Goal: Task Accomplishment & Management: Use online tool/utility

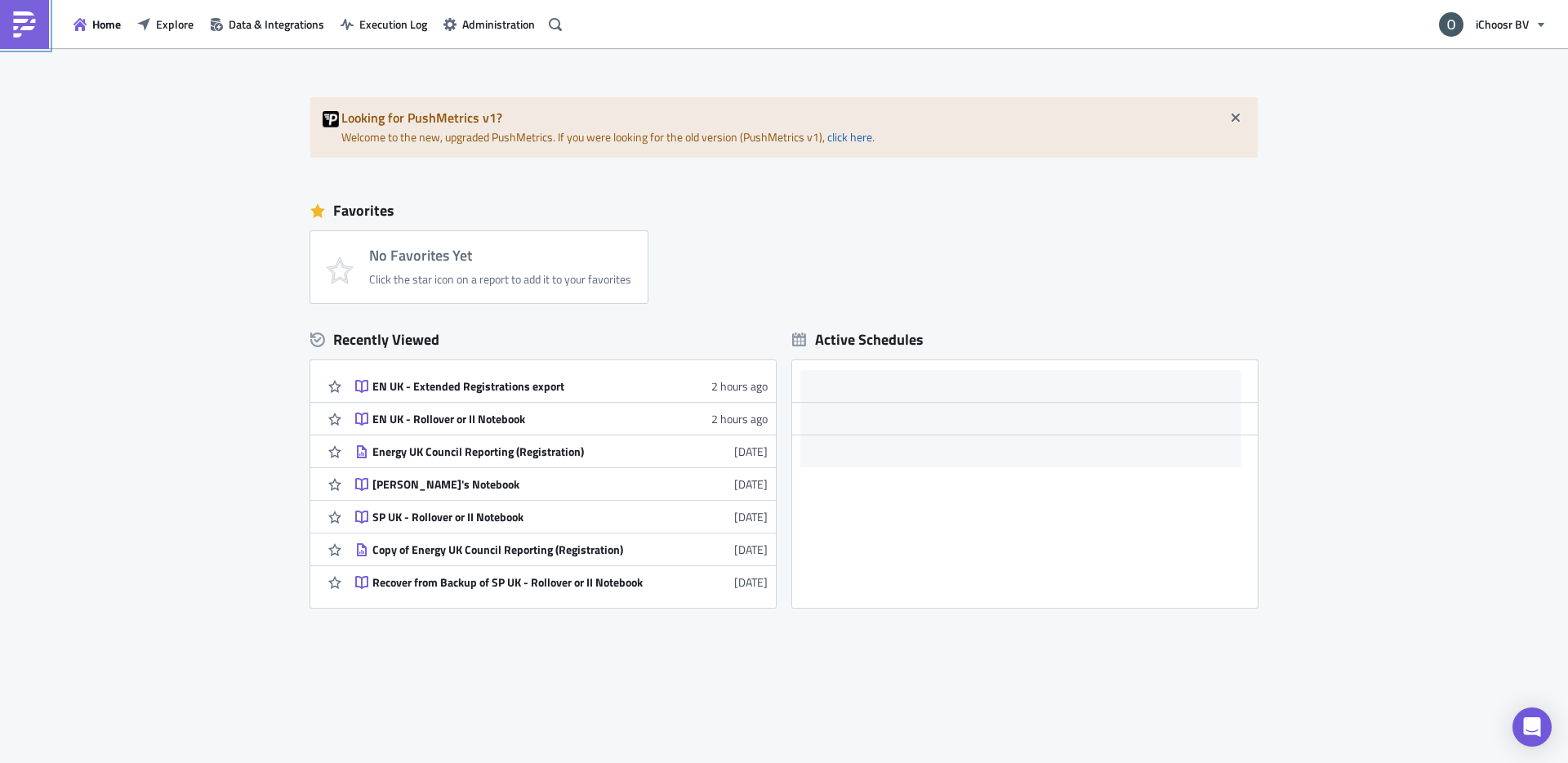
click at [20, 16] on img at bounding box center [24, 24] width 26 height 26
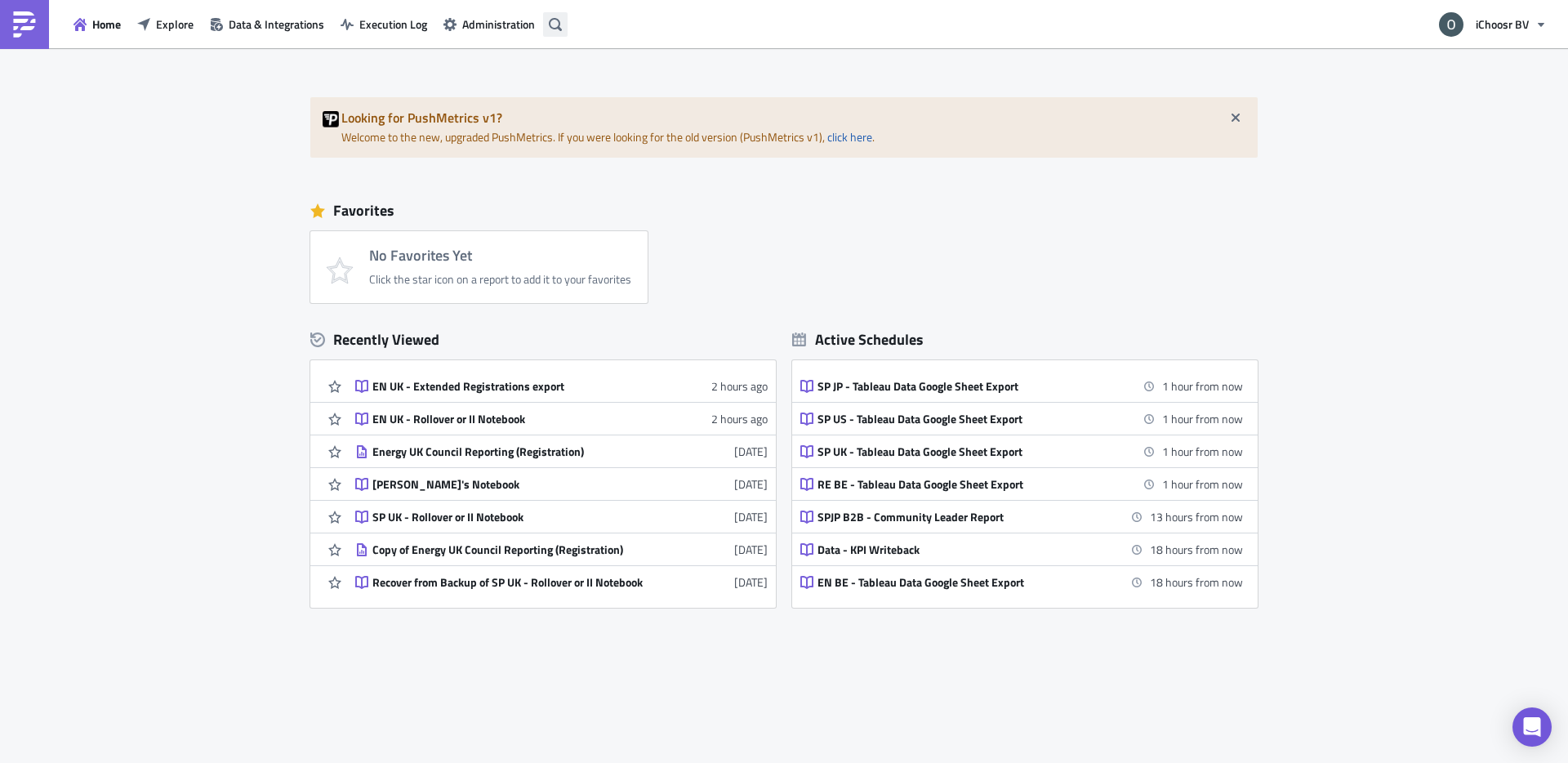
click at [555, 25] on icon "button" at bounding box center [555, 25] width 13 height 13
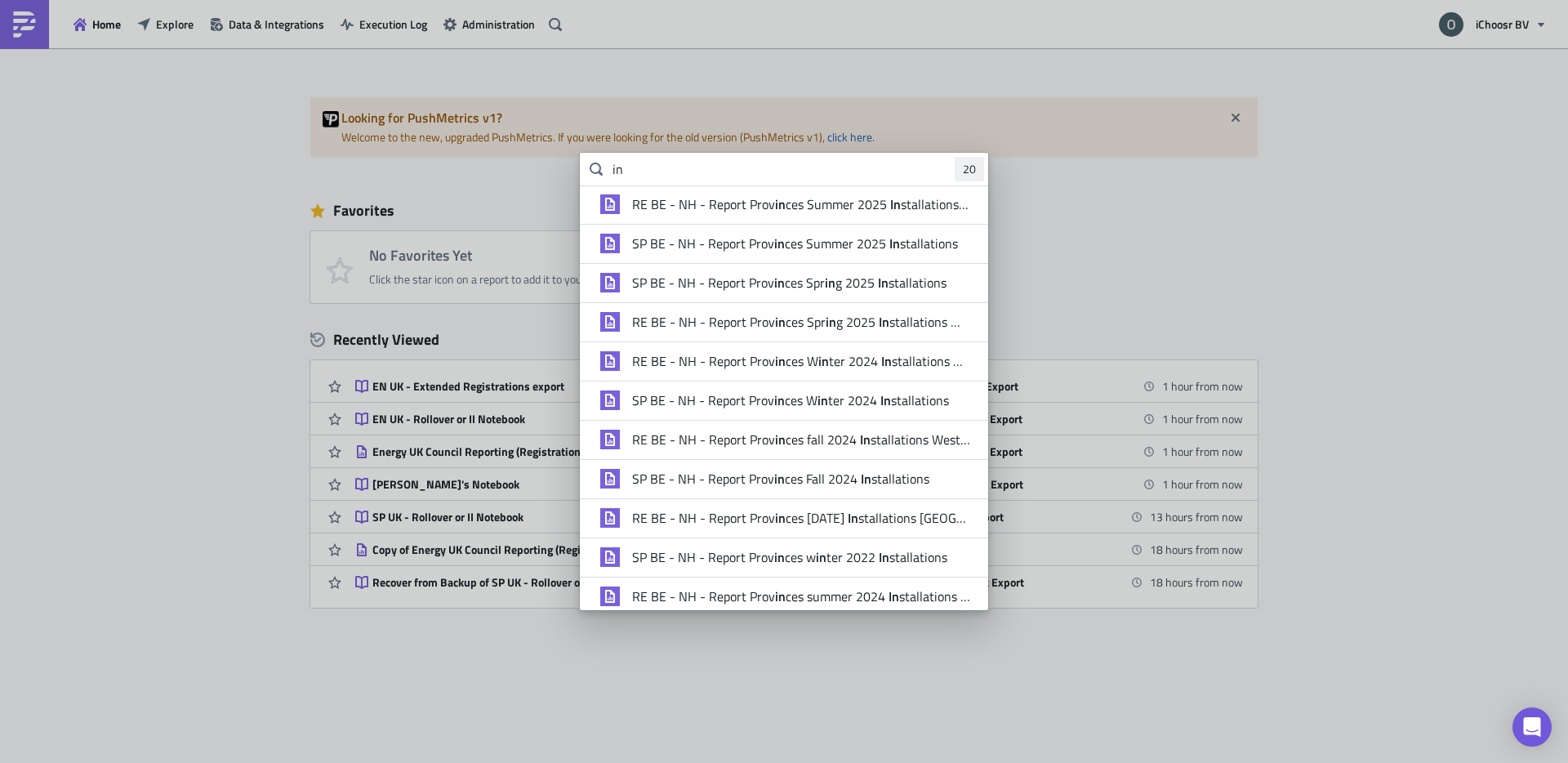
type input "i"
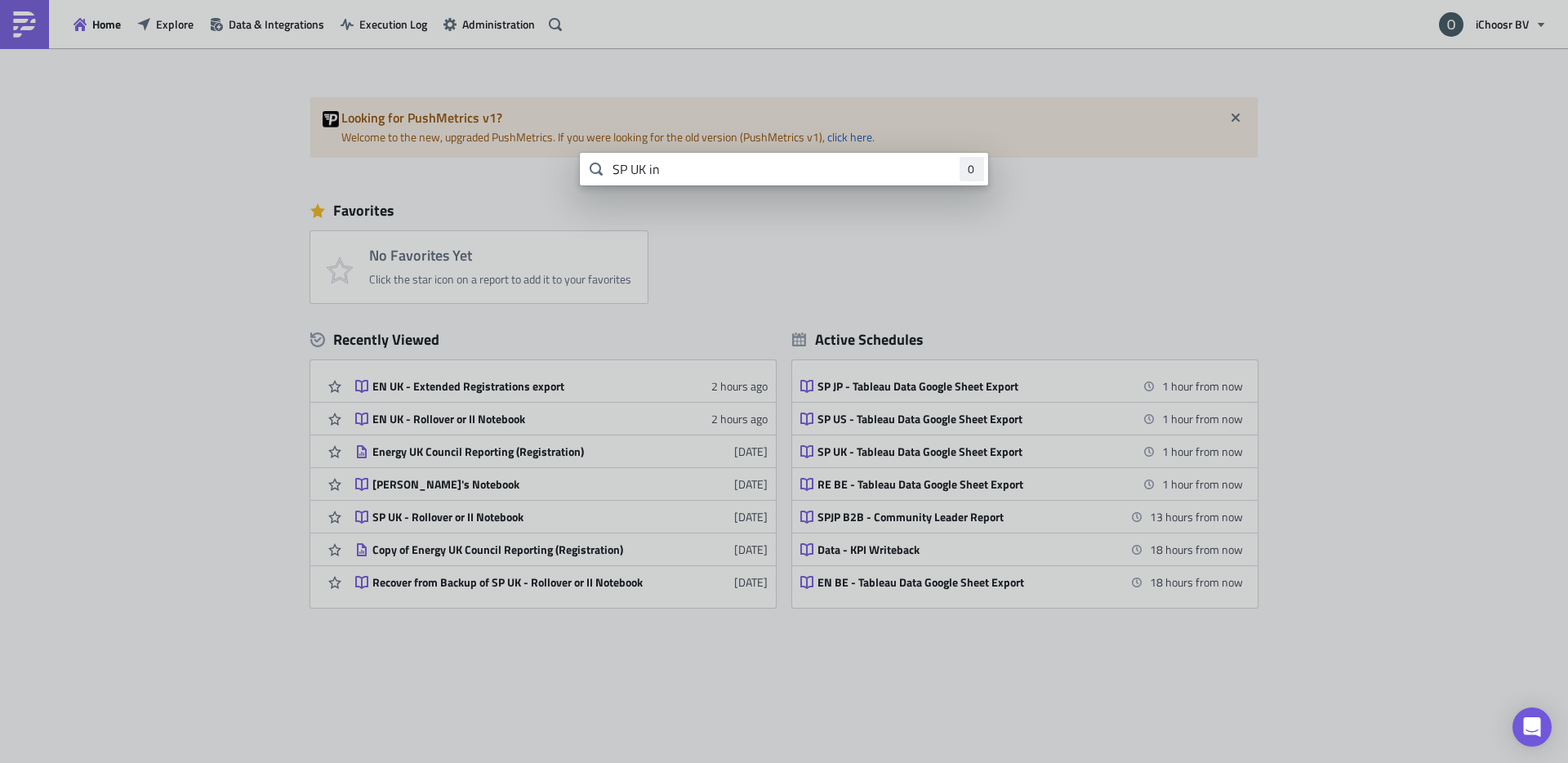
type input "SP UK in"
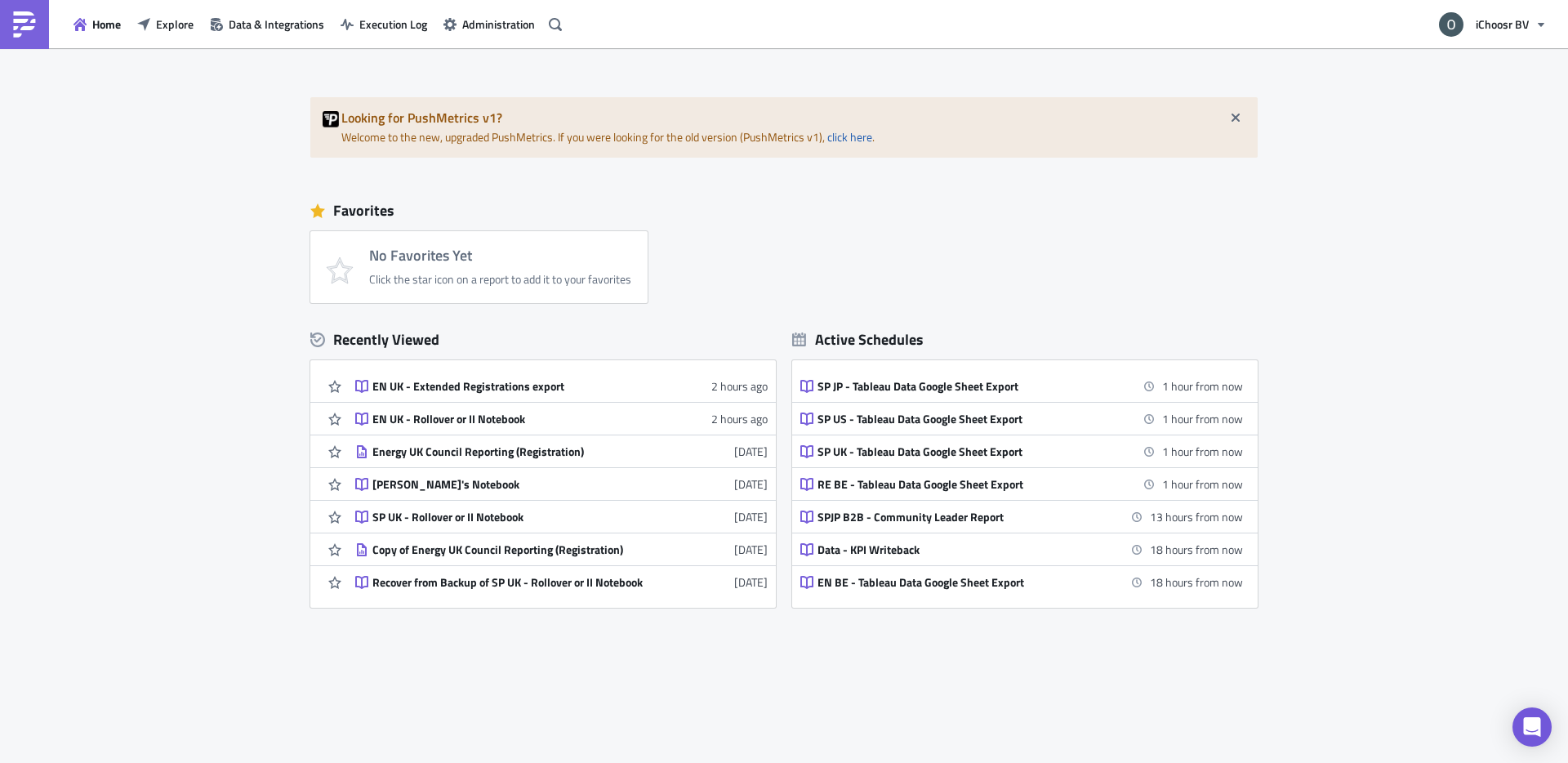
click at [308, 432] on body "Home Explore Data & Integrations Execution Log Administration iChoosr BV Lookin…" at bounding box center [784, 383] width 1568 height 766
click at [169, 17] on span "Explore" at bounding box center [174, 24] width 38 height 17
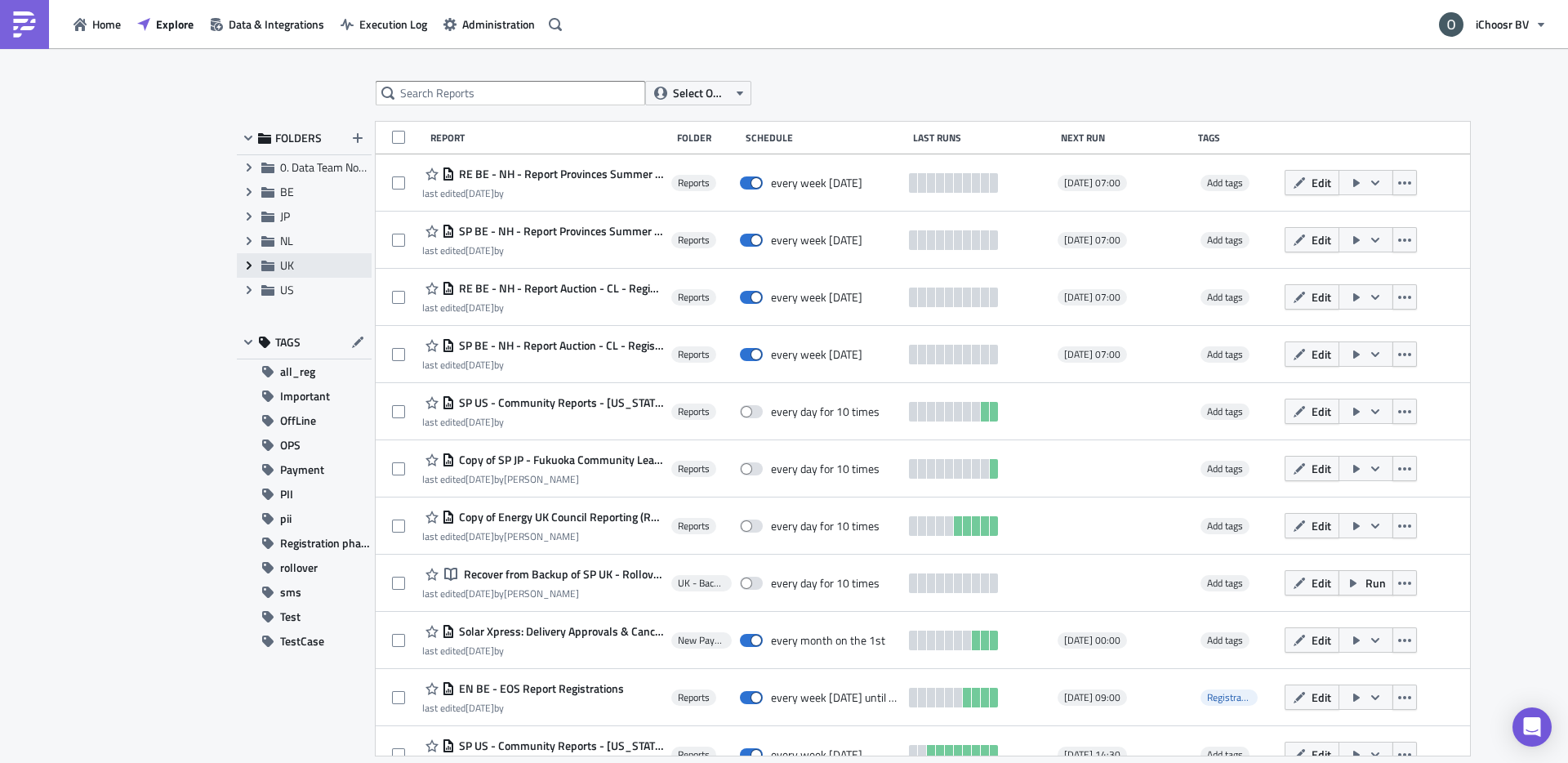
click at [246, 264] on icon "Expand group" at bounding box center [249, 265] width 13 height 13
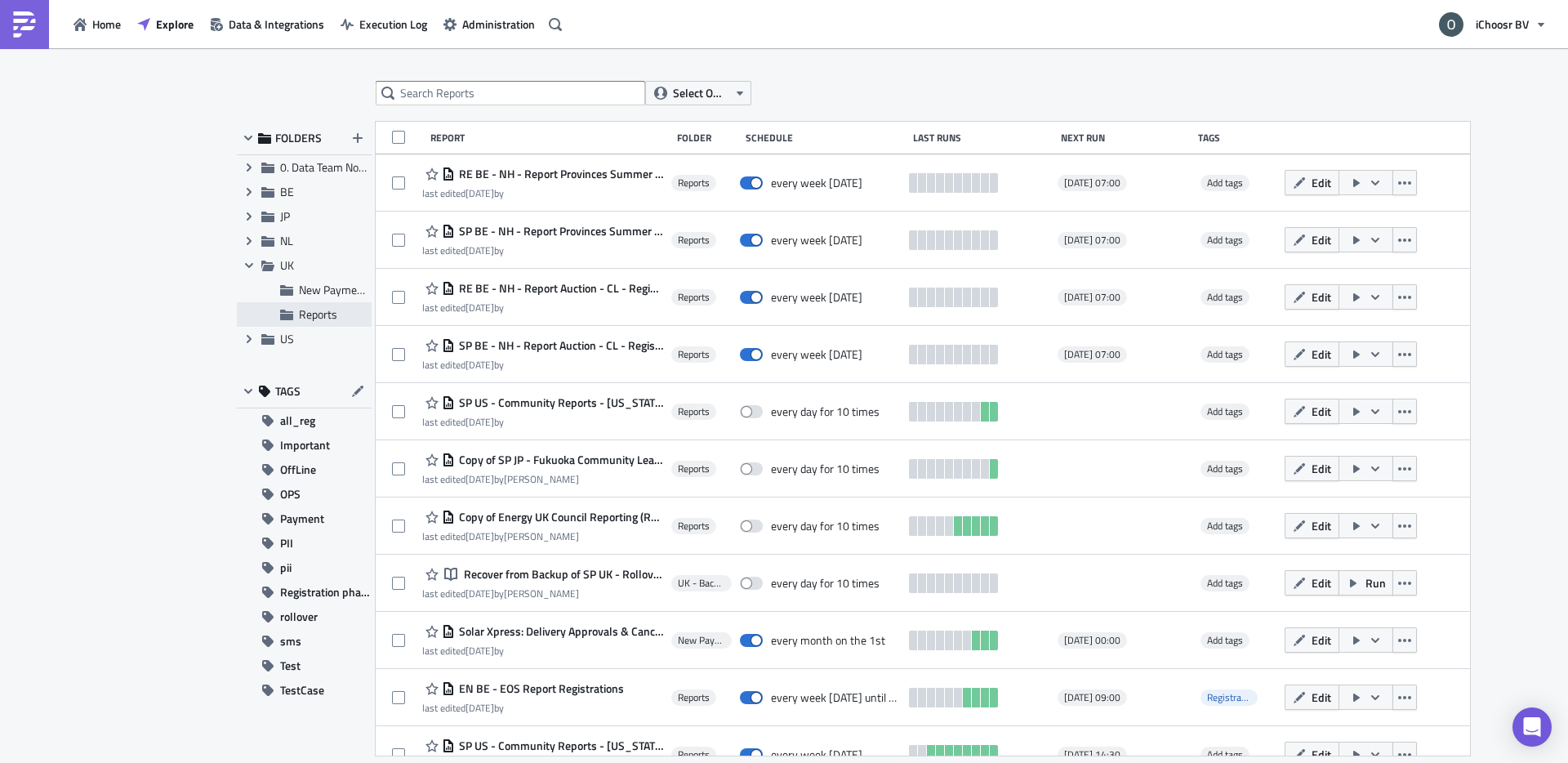
click at [327, 306] on div "Reports" at bounding box center [304, 314] width 135 height 25
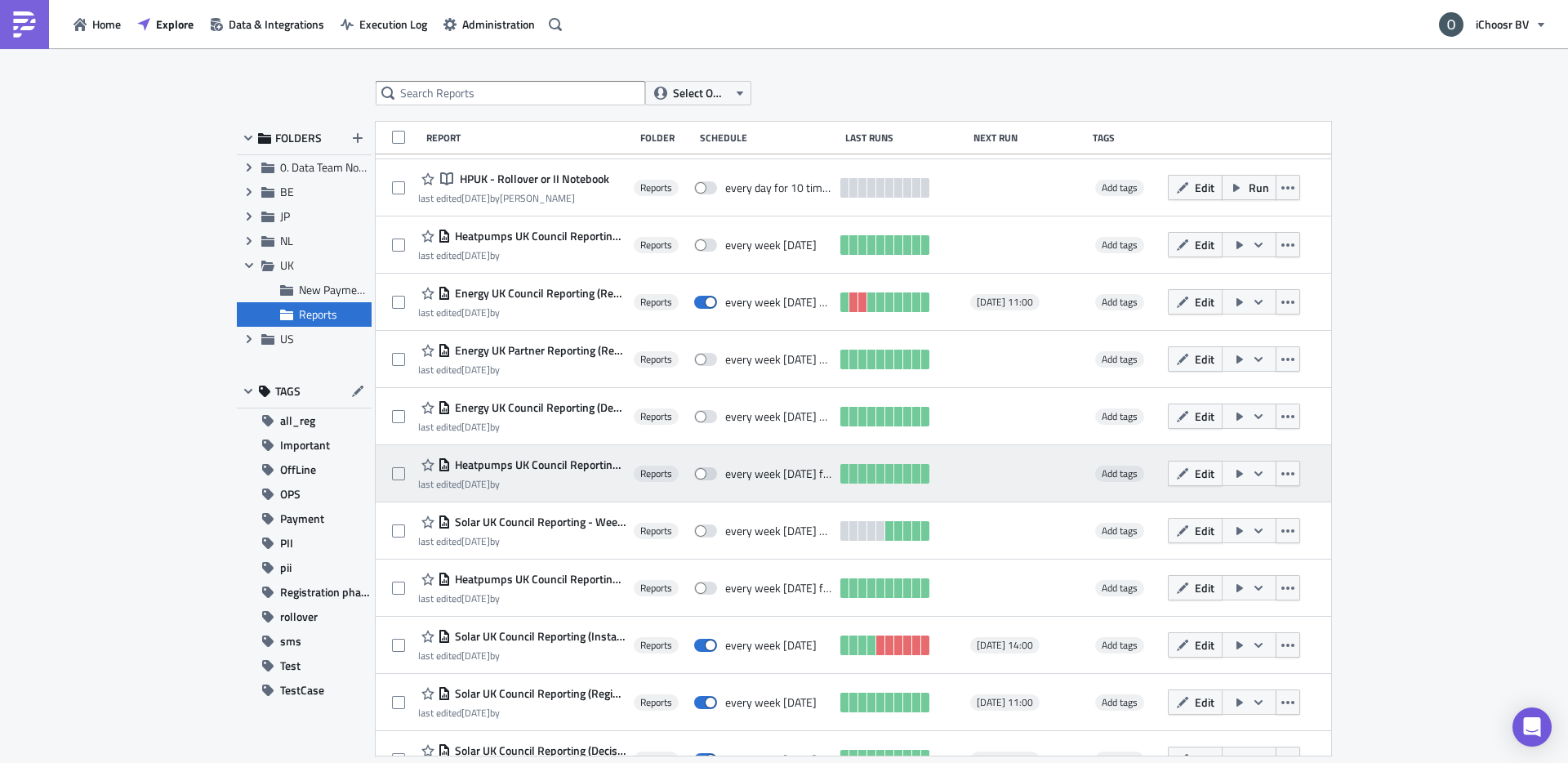
scroll to position [199, 0]
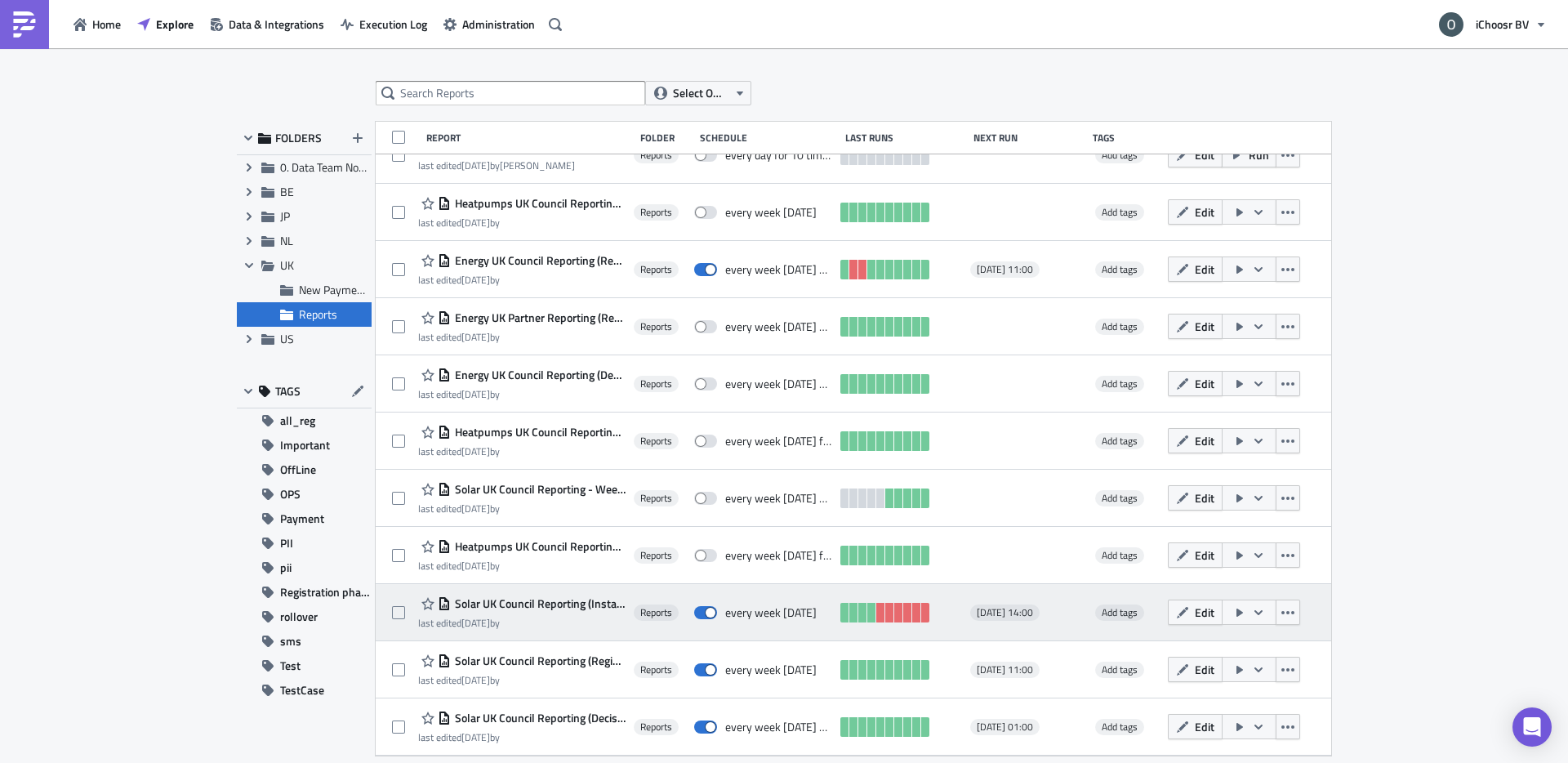
click at [559, 604] on span "Solar UK Council Reporting (Installation) new" at bounding box center [538, 604] width 174 height 15
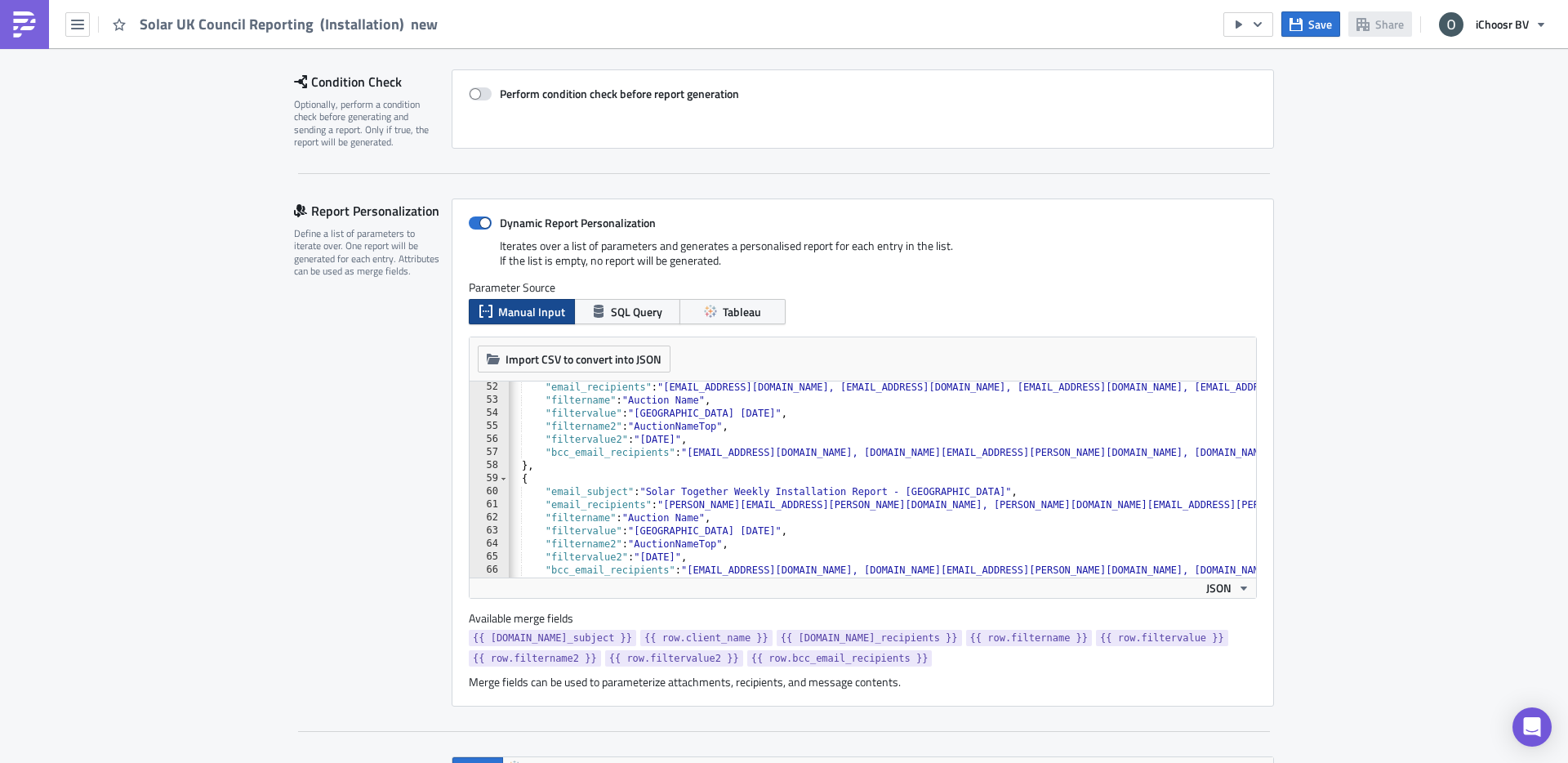
scroll to position [0, 17]
type textarea ""filtername2": "AuctionNameTop","
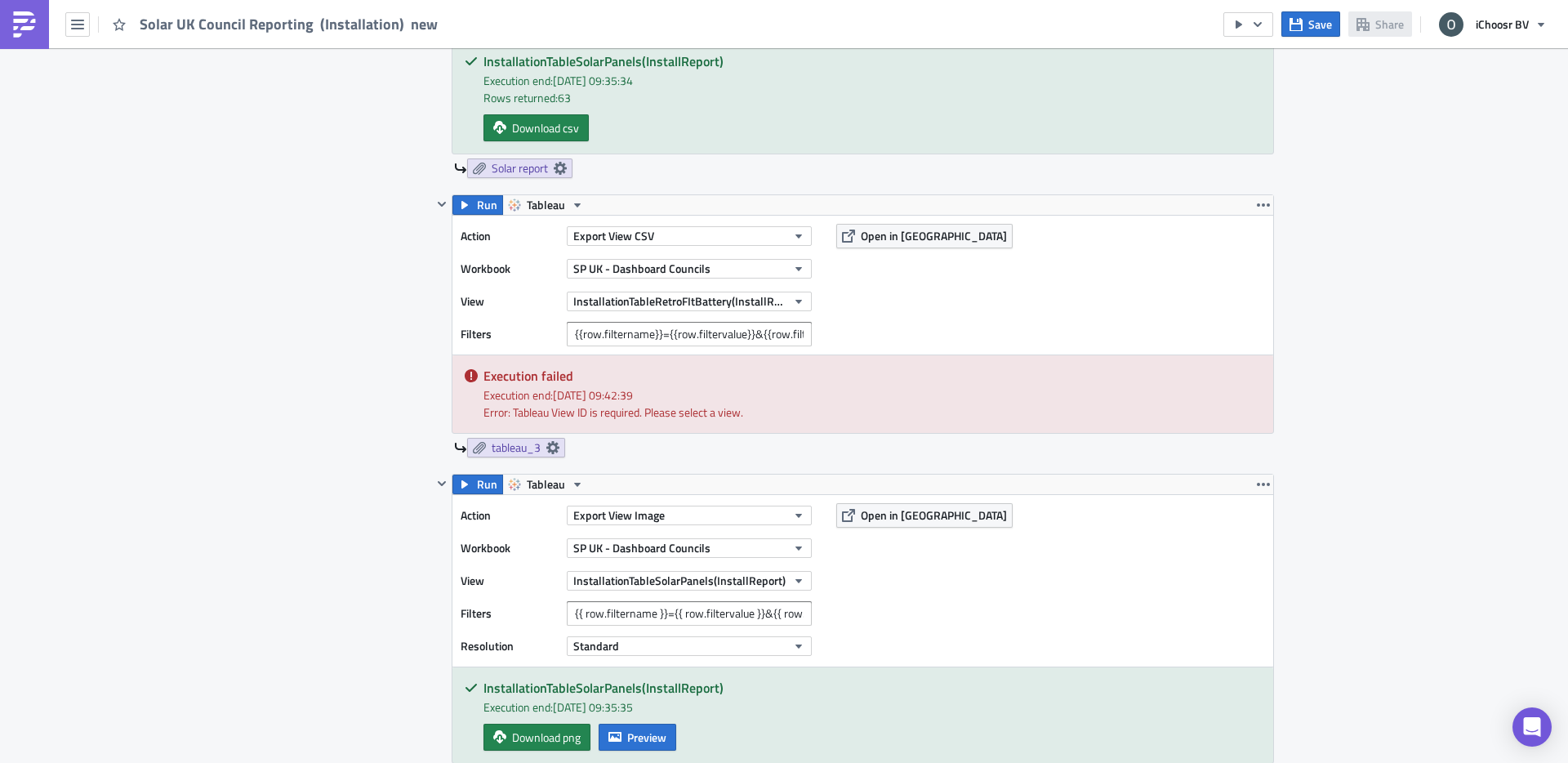
scroll to position [1106, 0]
type input "bedfo"
click at [384, 445] on div "Contents Select which data & attachment to include in your report." at bounding box center [363, 608] width 138 height 1454
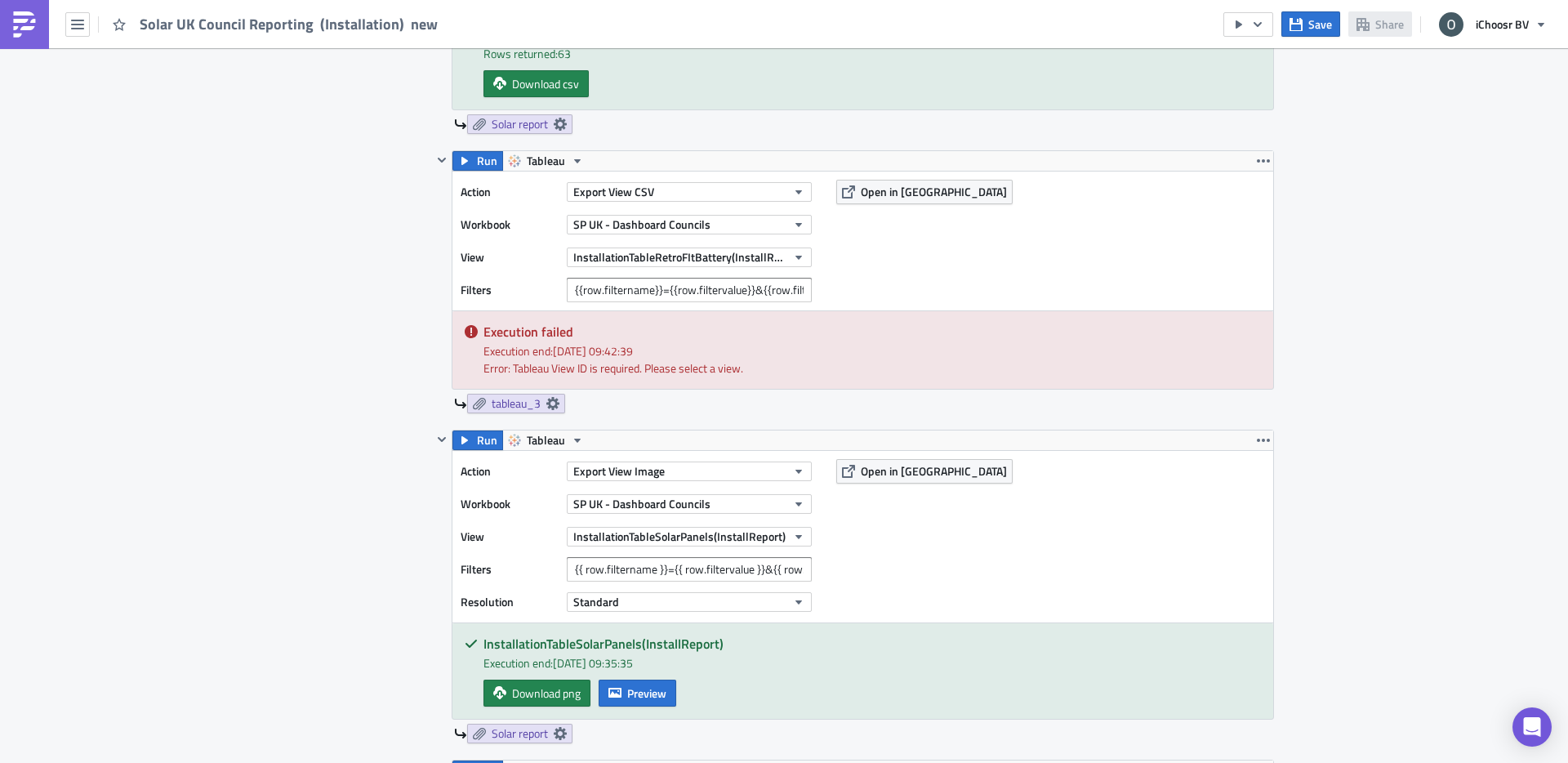
scroll to position [1140, 0]
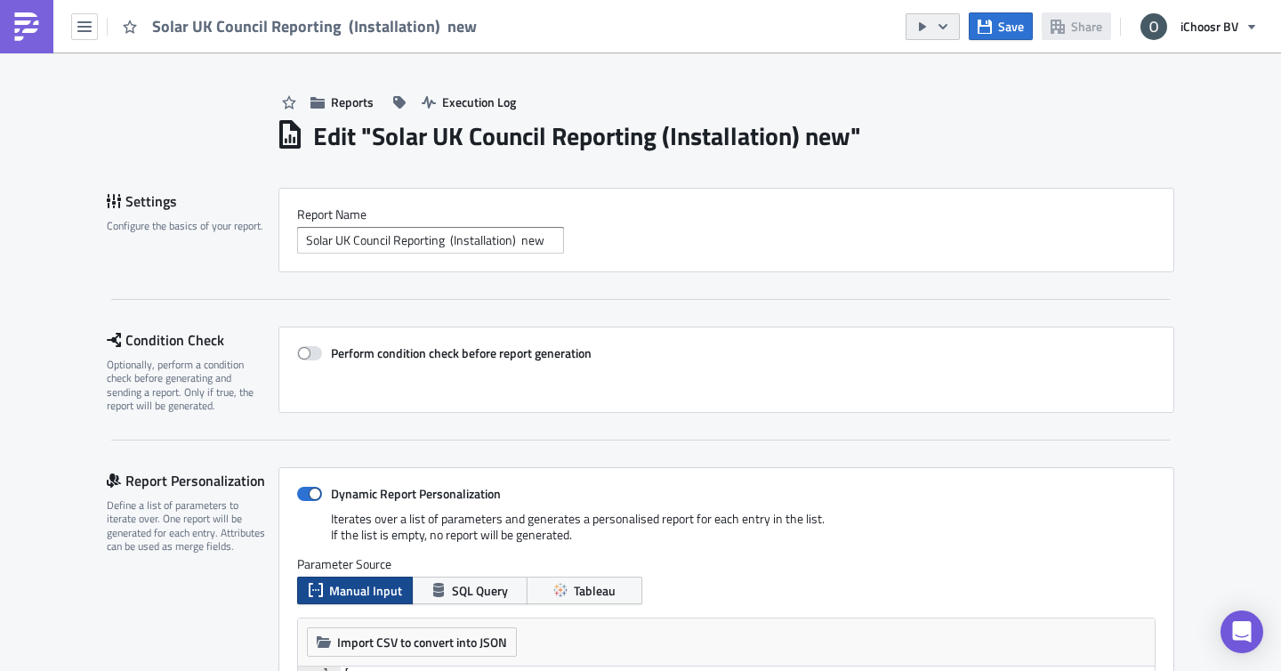
click at [944, 27] on icon "button" at bounding box center [943, 25] width 9 height 5
click at [261, 273] on div "Settings Configure the basics of your report. Report Nam﻿e Solar UK Council Rep…" at bounding box center [641, 244] width 1068 height 112
click at [944, 42] on div "Save Share iChoosr BV" at bounding box center [1087, 26] width 362 height 52
click at [944, 33] on icon "button" at bounding box center [943, 27] width 14 height 14
click at [952, 91] on div "Run Report" at bounding box center [986, 98] width 139 height 18
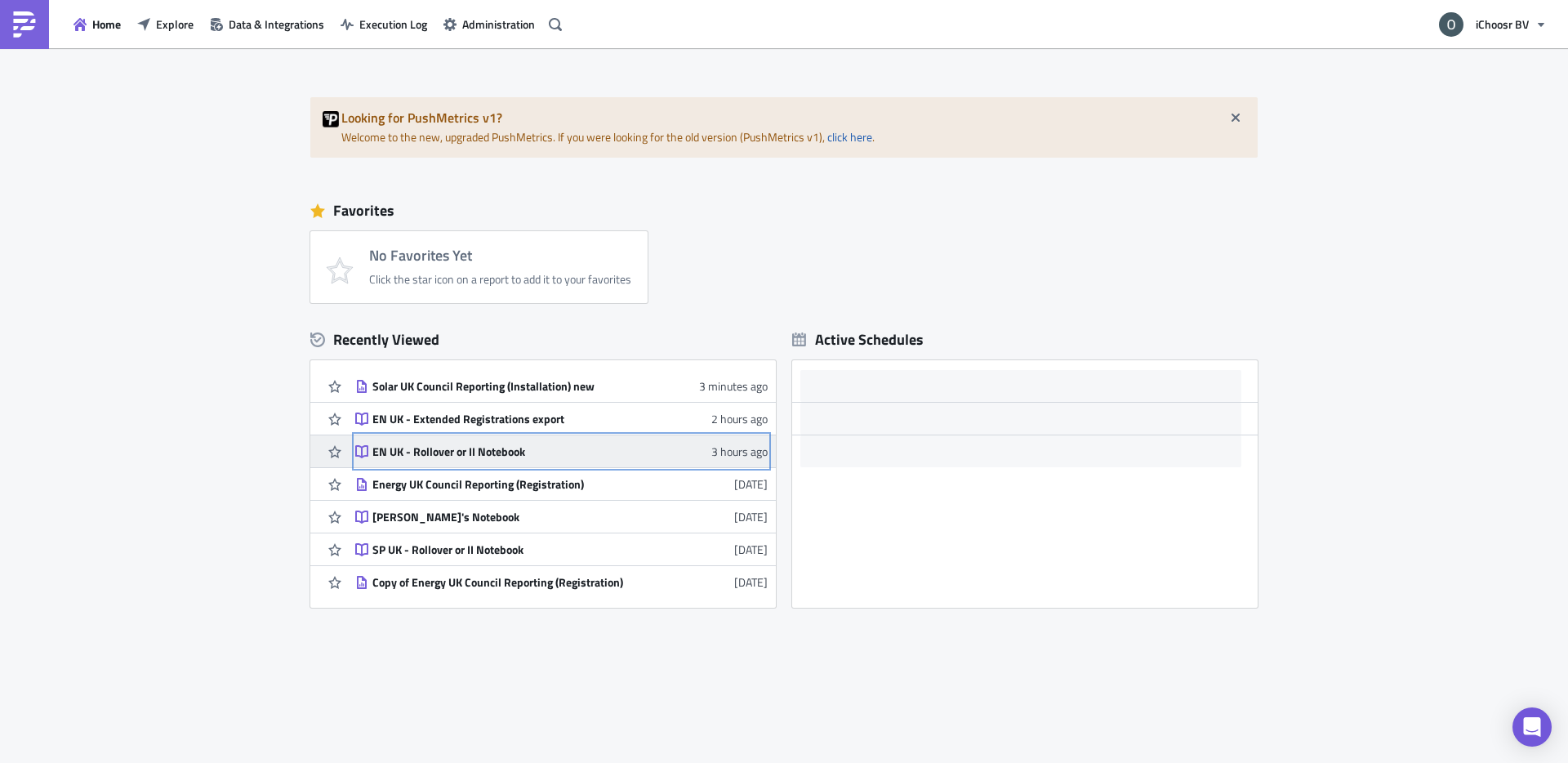
click at [550, 453] on div "EN UK - Rollover or II Notebook" at bounding box center [515, 452] width 286 height 15
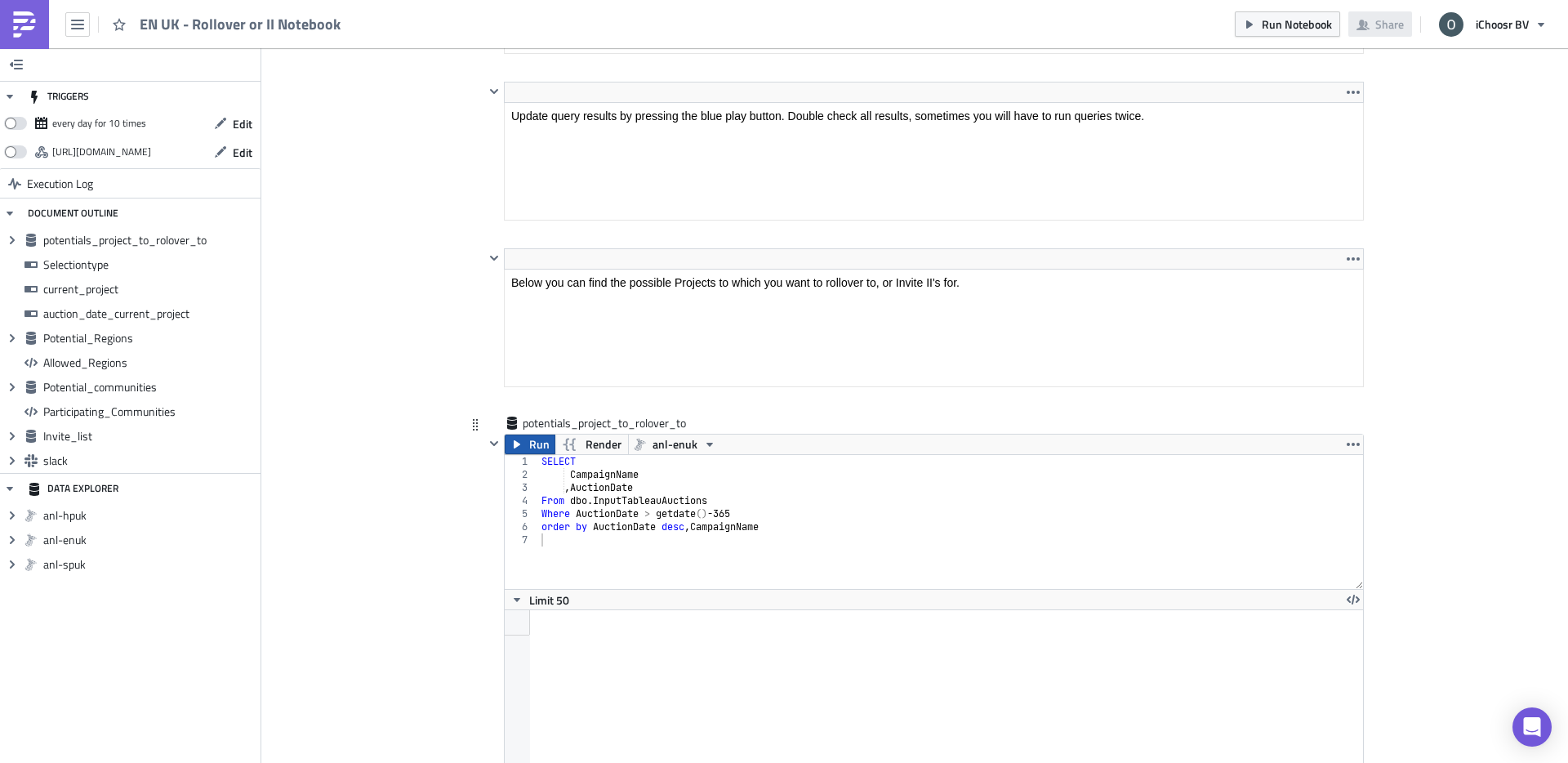
click at [528, 447] on button "Run" at bounding box center [530, 443] width 50 height 19
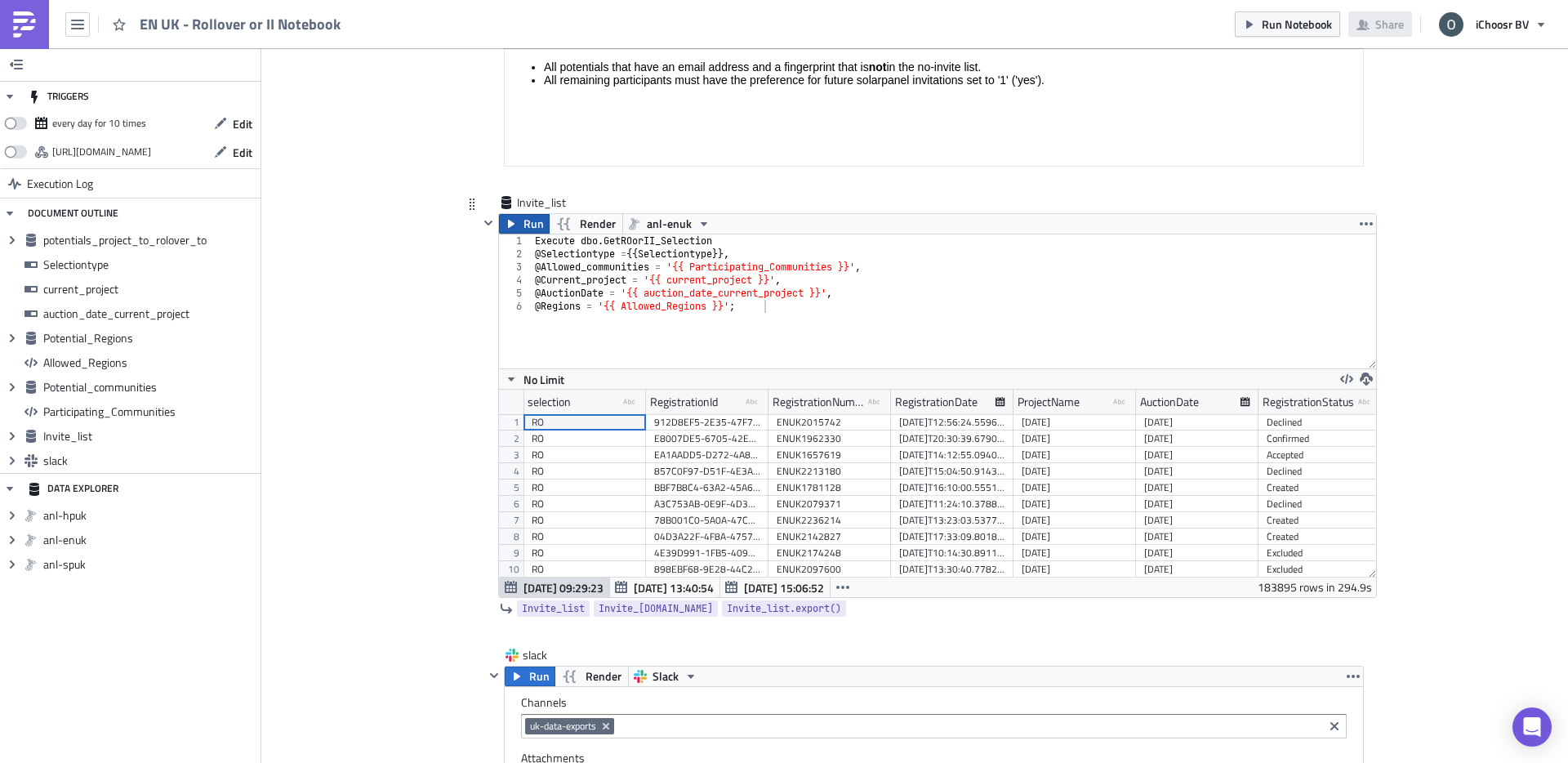
click at [519, 226] on button "Run" at bounding box center [524, 223] width 50 height 19
